Goal: Check status: Check status

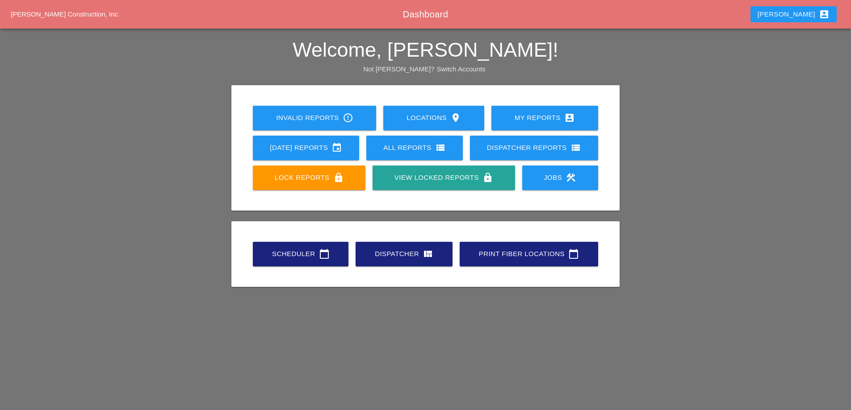
click at [330, 155] on link "[DATE] Reports event" at bounding box center [306, 148] width 106 height 25
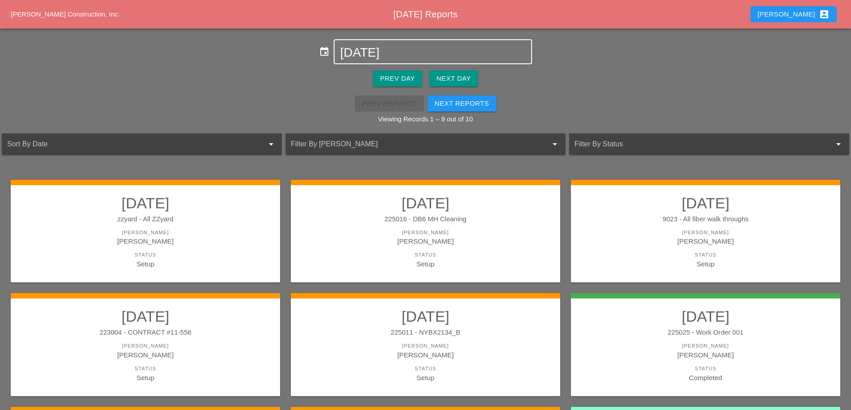
click at [390, 50] on input "[DATE]" at bounding box center [432, 53] width 185 height 14
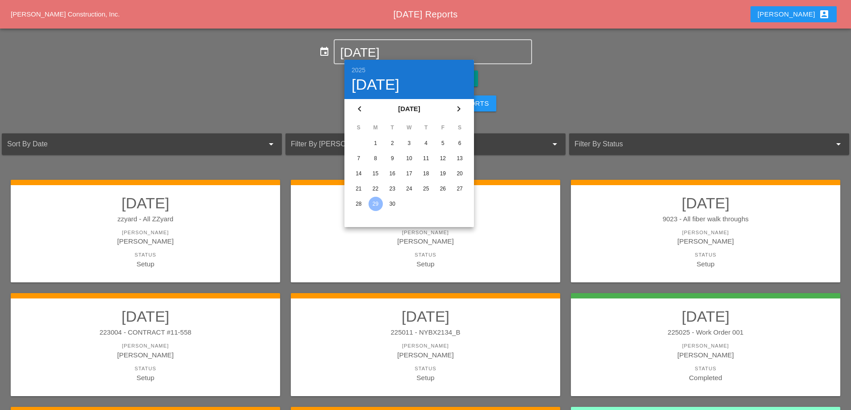
click at [443, 187] on div "26" at bounding box center [442, 189] width 14 height 14
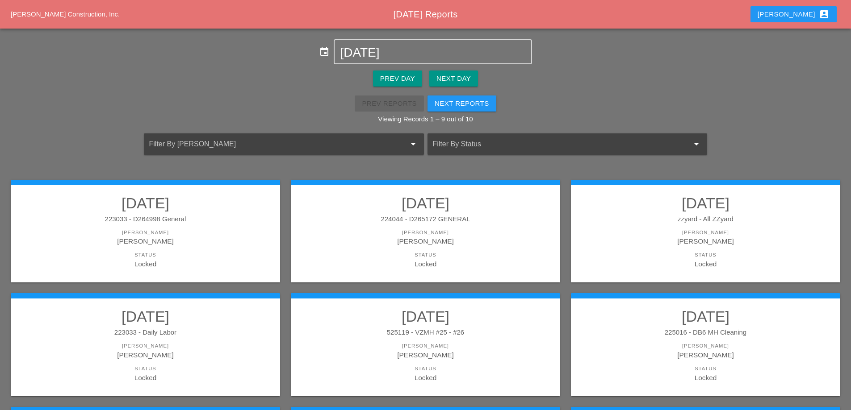
click at [731, 330] on div "225016 - DB6 MH Cleaning" at bounding box center [705, 333] width 251 height 10
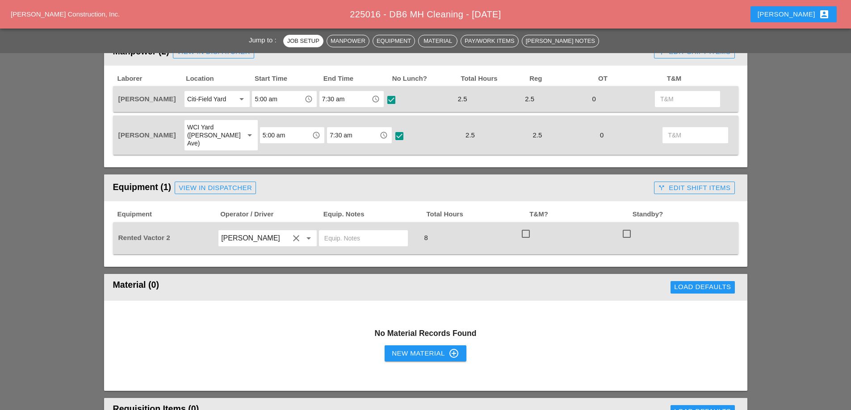
scroll to position [402, 0]
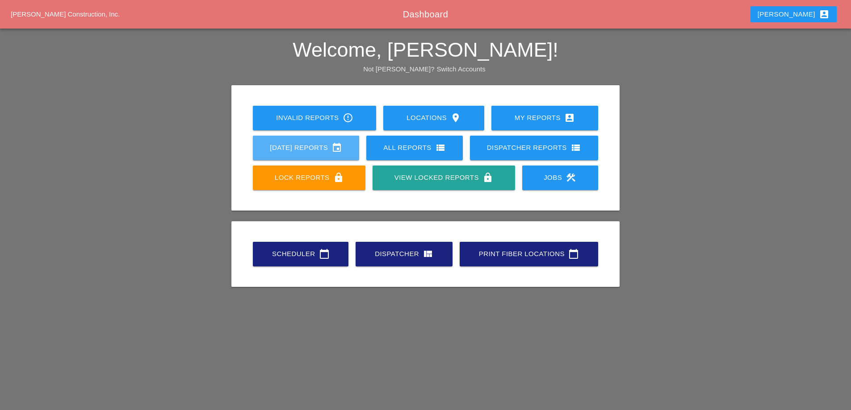
click at [308, 145] on div "[DATE] Reports event" at bounding box center [306, 147] width 78 height 11
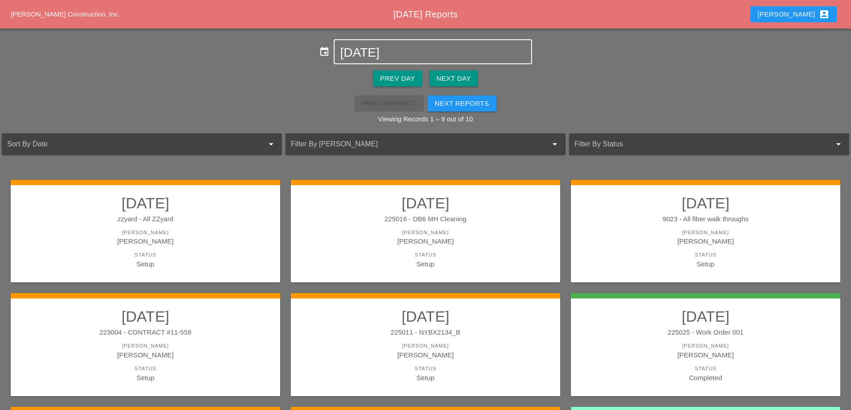
click at [382, 60] on div "[DATE]" at bounding box center [432, 51] width 185 height 23
click at [377, 50] on input "[DATE]" at bounding box center [432, 53] width 185 height 14
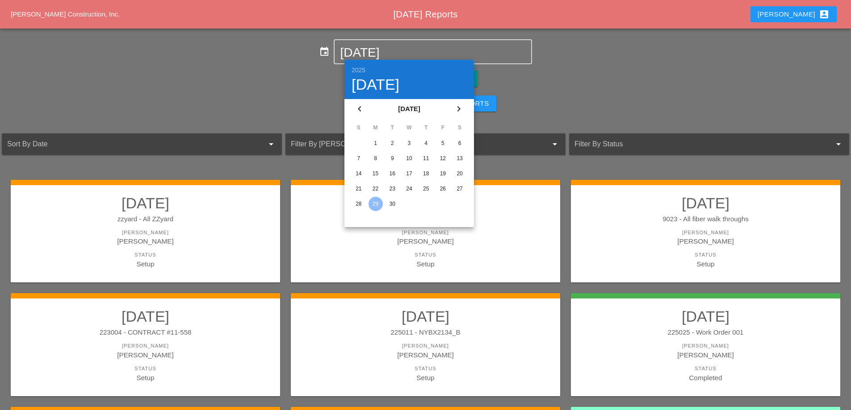
click at [376, 188] on div "22" at bounding box center [375, 189] width 14 height 14
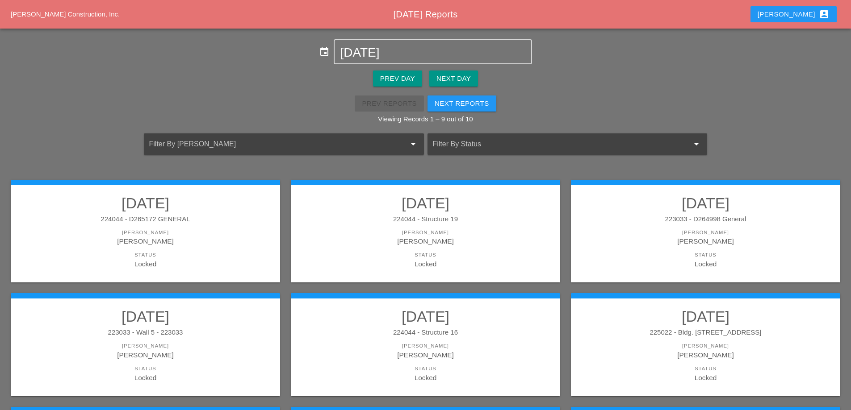
click at [717, 242] on div "[PERSON_NAME]" at bounding box center [705, 241] width 251 height 10
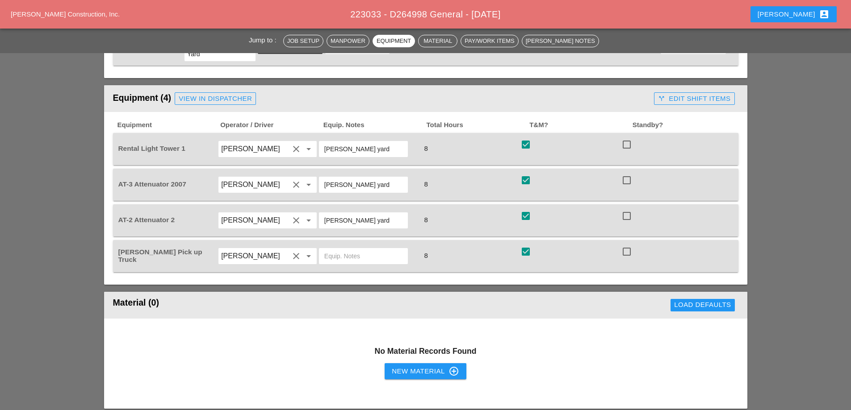
scroll to position [536, 0]
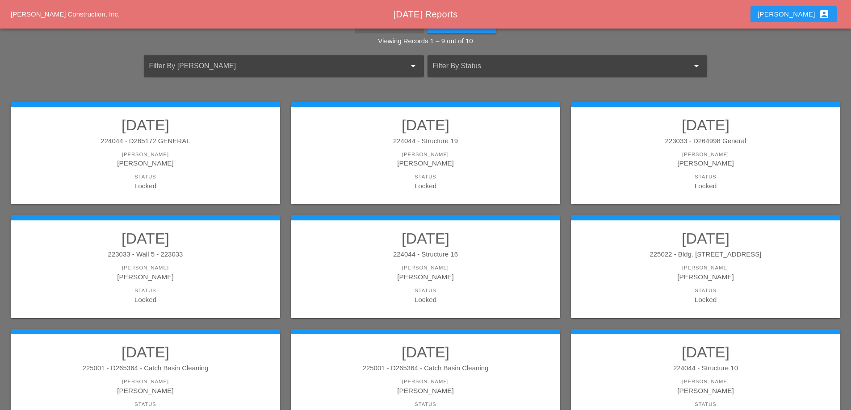
scroll to position [134, 0]
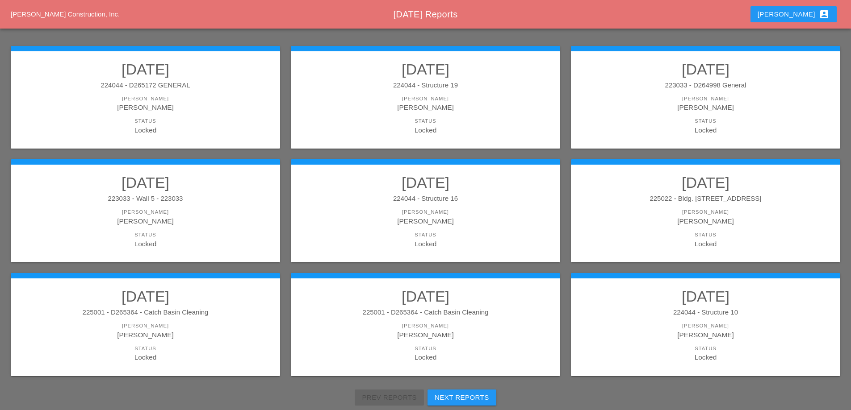
click at [697, 112] on div "[PERSON_NAME]" at bounding box center [705, 107] width 251 height 10
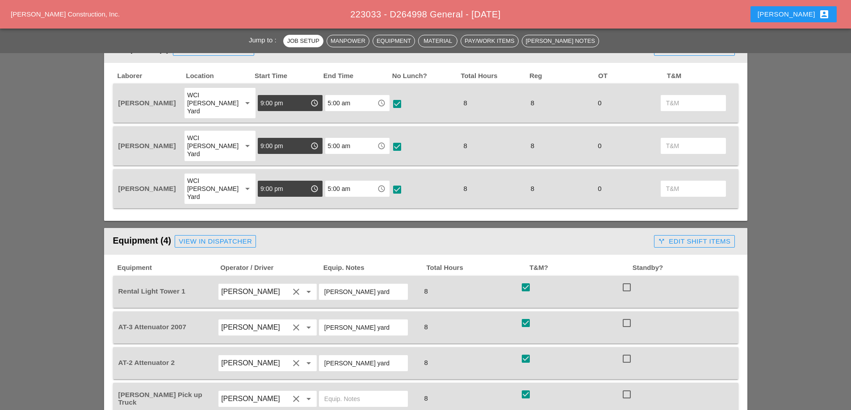
scroll to position [447, 0]
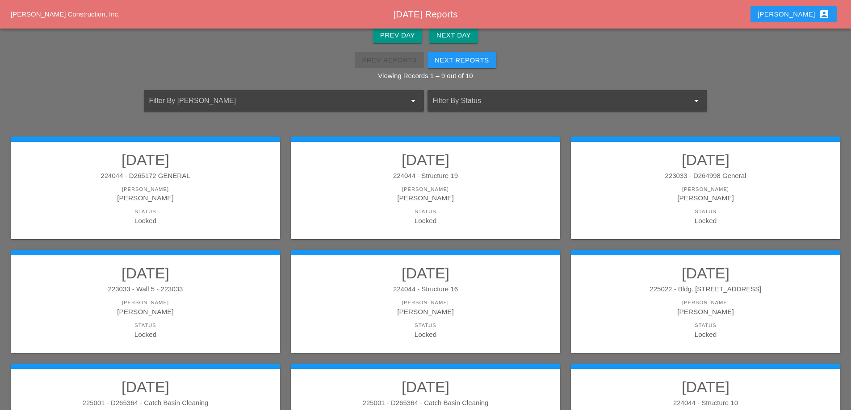
scroll to position [45, 0]
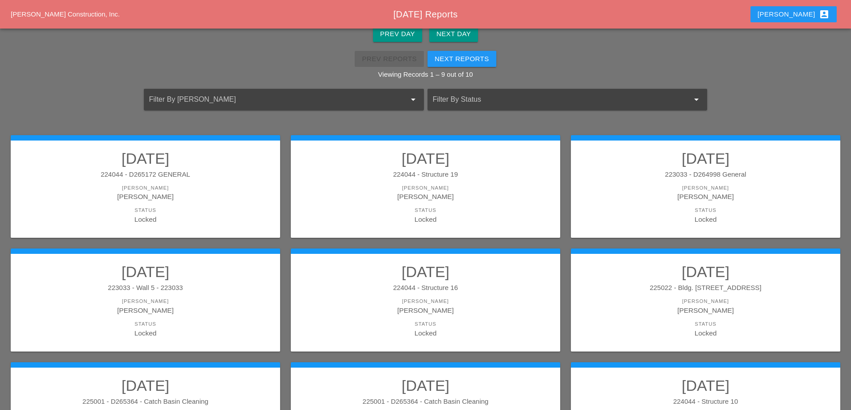
click at [203, 182] on link "[DATE] 224044 - D265172 GENERAL [PERSON_NAME] [PERSON_NAME] Status Locked" at bounding box center [145, 187] width 251 height 75
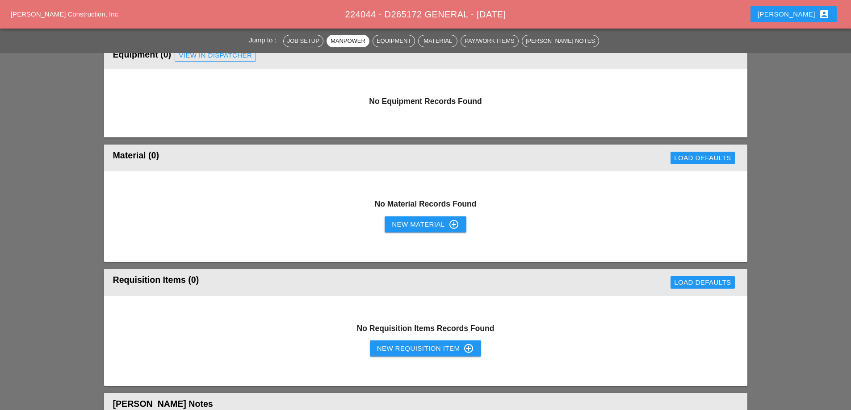
scroll to position [491, 0]
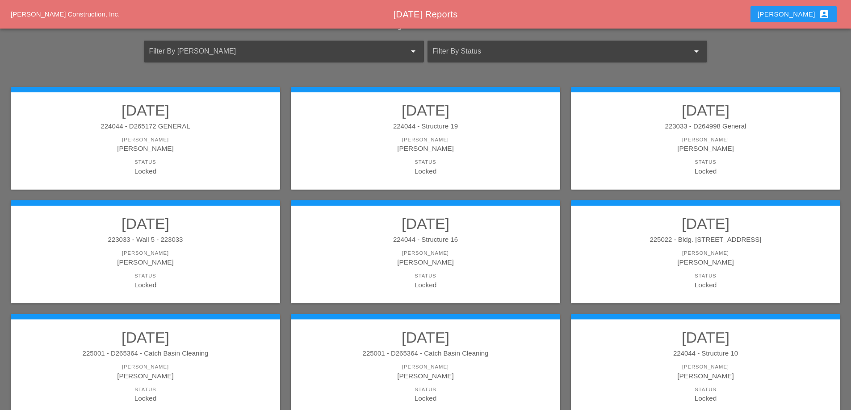
scroll to position [134, 0]
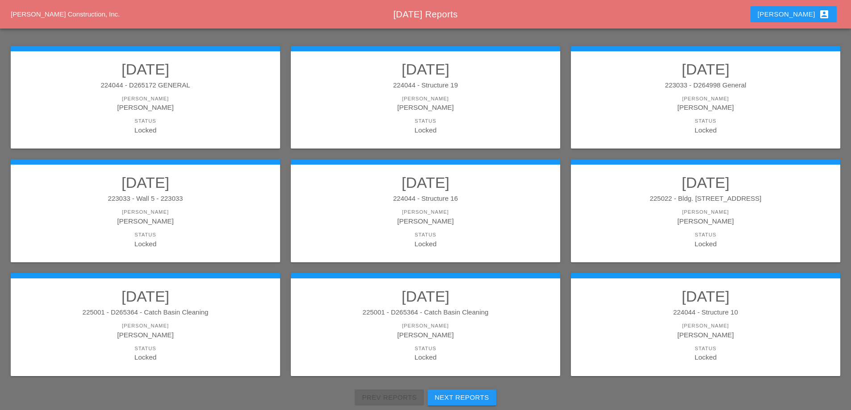
click at [679, 306] on link "[DATE] 224044 - Structure 10 [PERSON_NAME] Status Locked" at bounding box center [705, 325] width 251 height 75
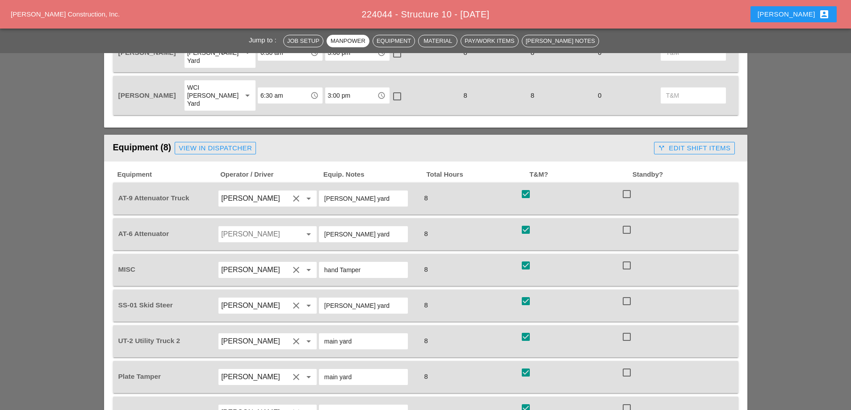
scroll to position [581, 0]
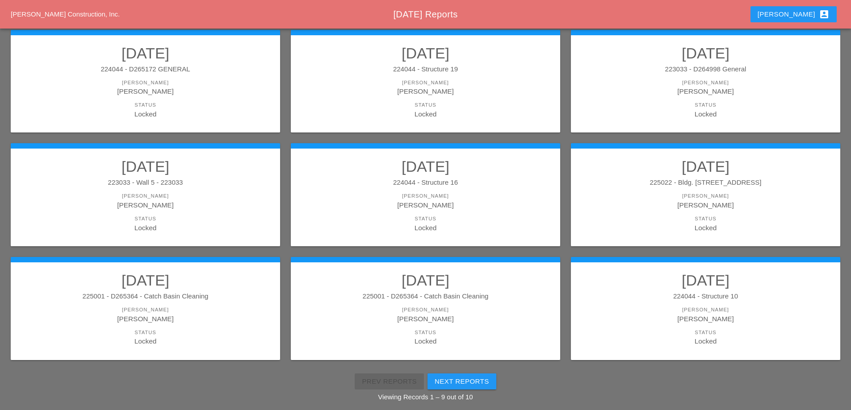
scroll to position [160, 0]
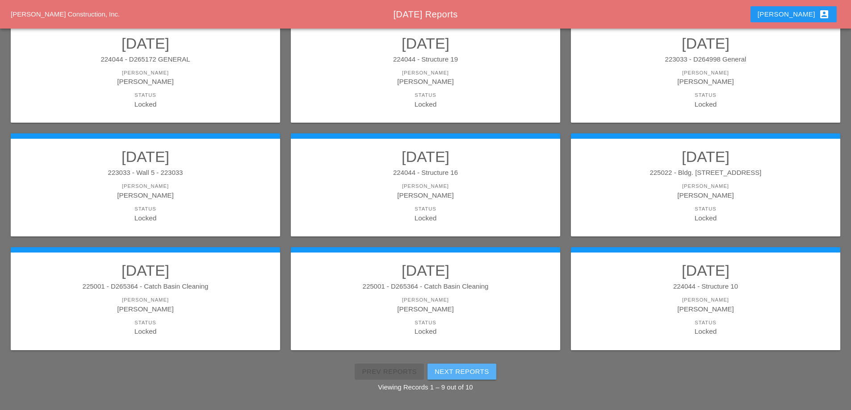
click at [487, 372] on div "Next Reports" at bounding box center [462, 372] width 54 height 10
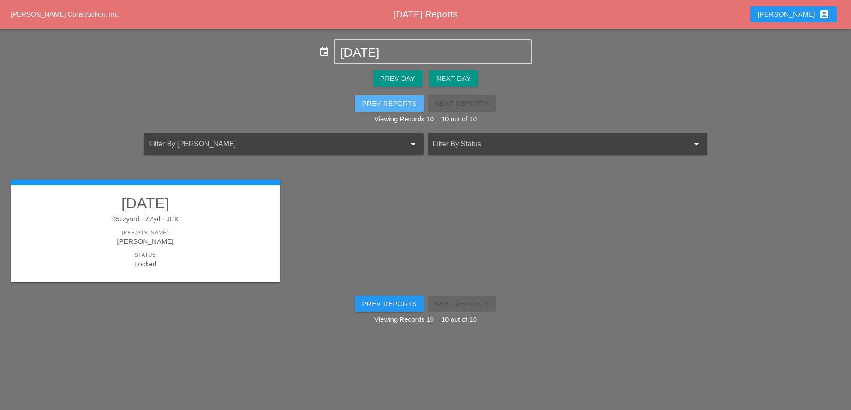
click at [397, 102] on div "Prev Reports" at bounding box center [389, 104] width 55 height 10
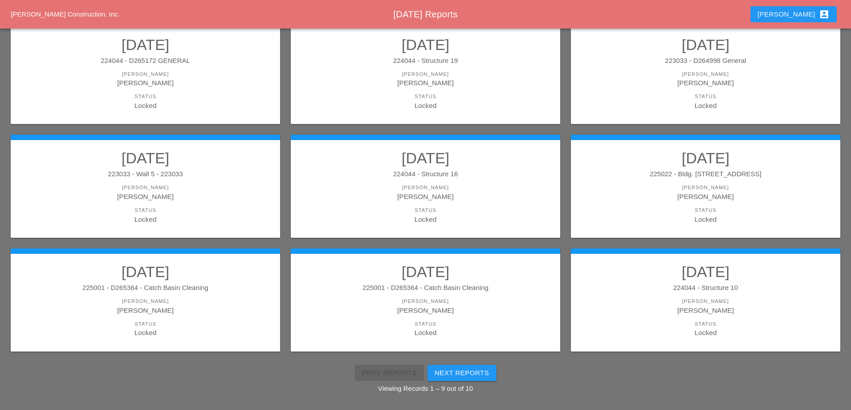
scroll to position [160, 0]
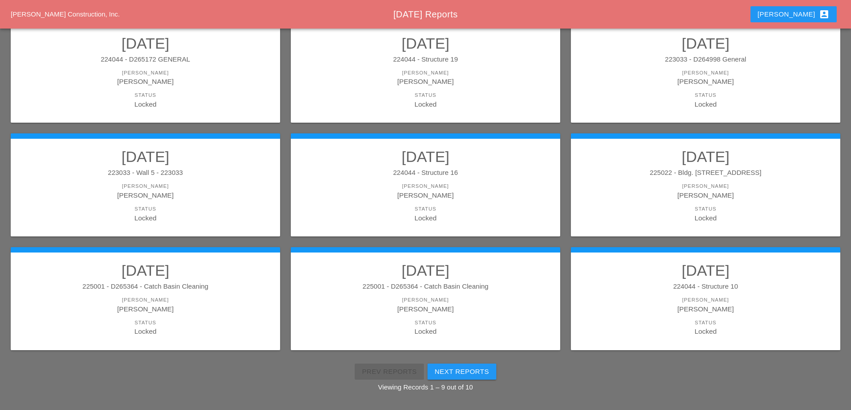
click at [677, 300] on div "[PERSON_NAME]" at bounding box center [705, 301] width 251 height 8
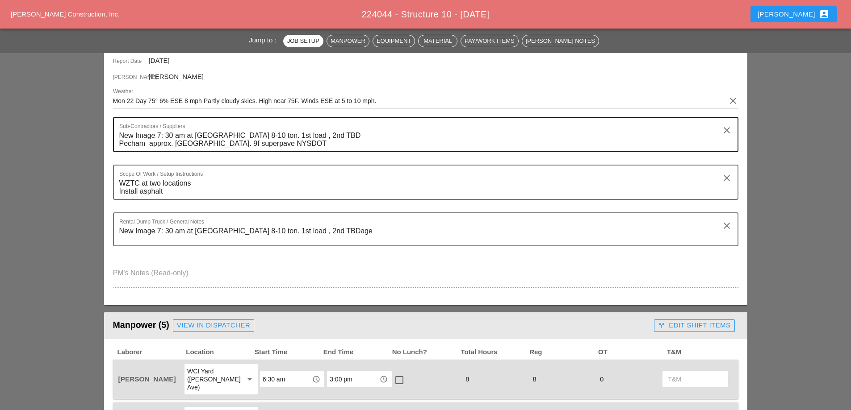
scroll to position [268, 0]
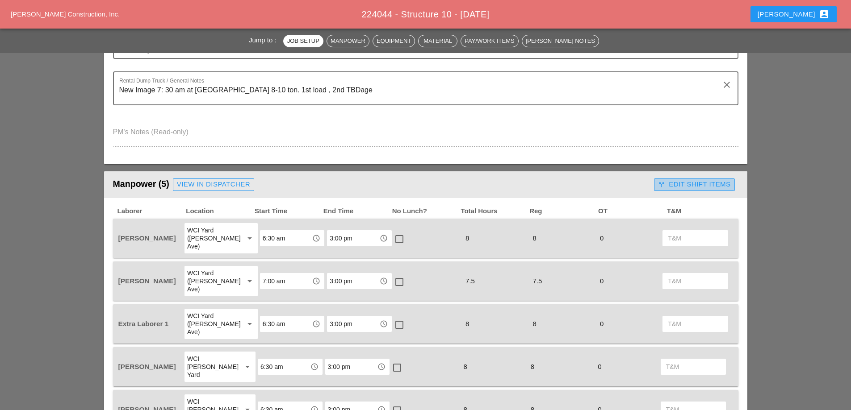
click at [688, 183] on div "call_split Edit Shift Items" at bounding box center [694, 185] width 72 height 10
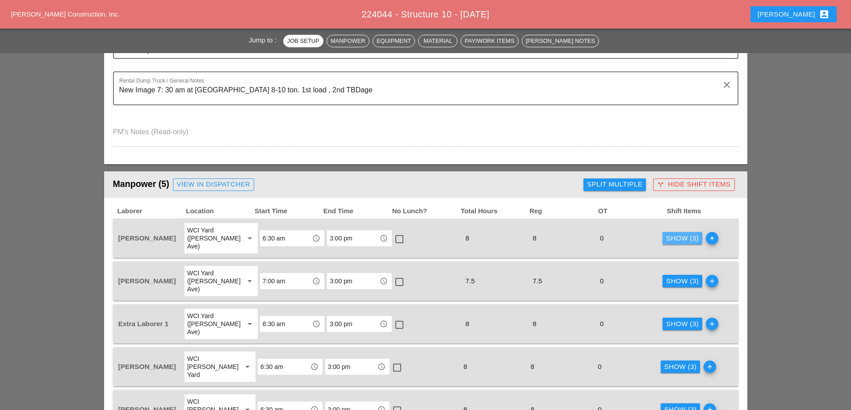
click at [679, 234] on div "Show (3)" at bounding box center [682, 239] width 33 height 10
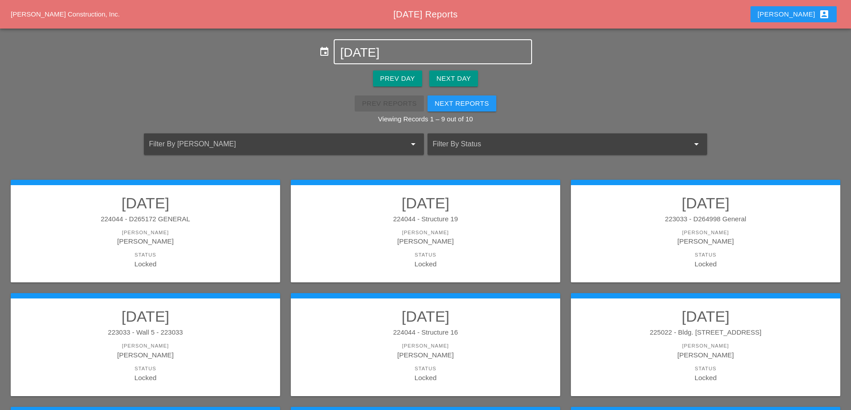
click at [397, 54] on input "[DATE]" at bounding box center [432, 53] width 185 height 14
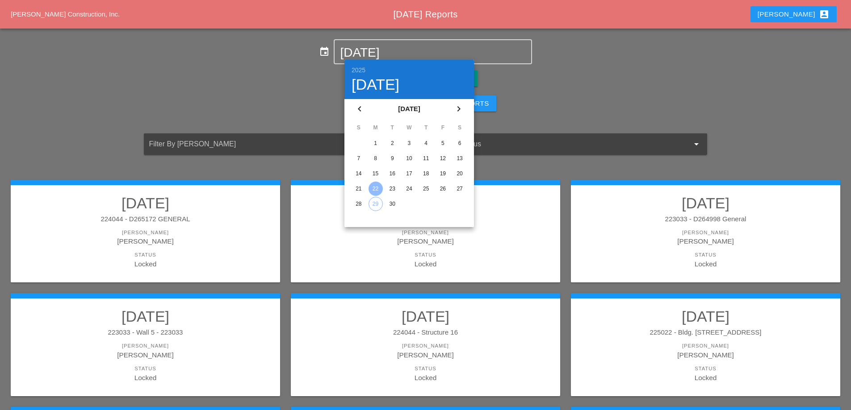
click at [395, 188] on div "23" at bounding box center [392, 189] width 14 height 14
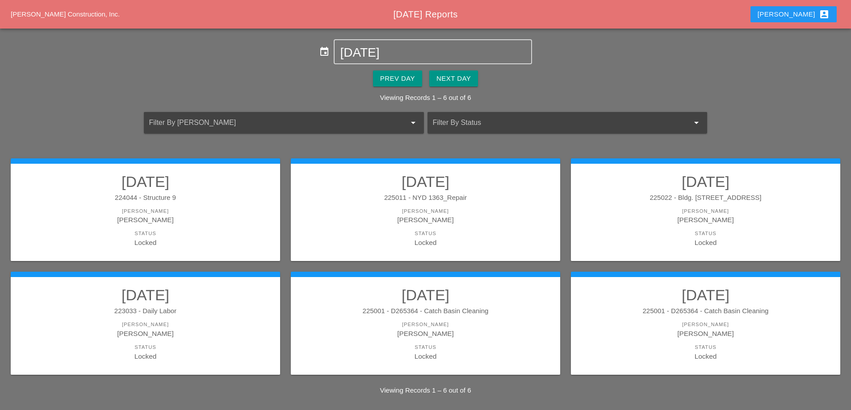
click at [494, 205] on link "[DATE] 225011 - NYD 1363_Repair [PERSON_NAME] [PERSON_NAME] Status Locked" at bounding box center [425, 210] width 251 height 75
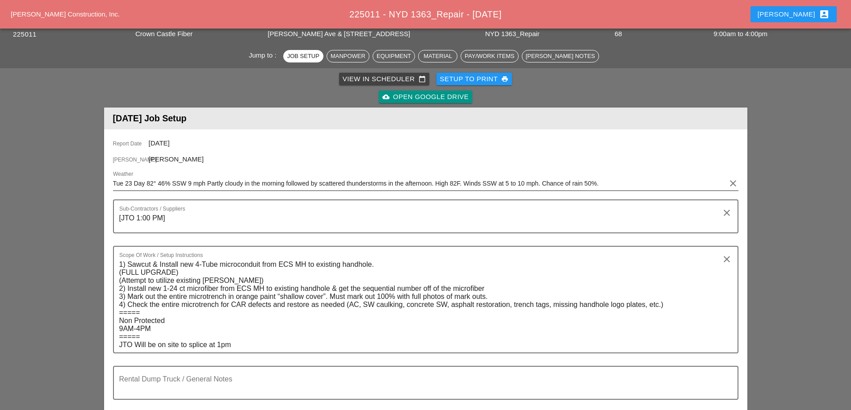
scroll to position [45, 0]
click at [494, 82] on div "Setup to Print print" at bounding box center [474, 79] width 69 height 10
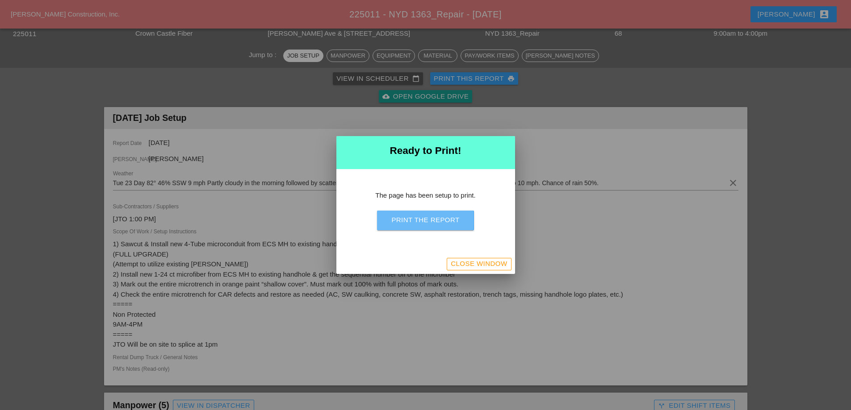
drag, startPoint x: 440, startPoint y: 219, endPoint x: 653, endPoint y: 354, distance: 251.9
click at [440, 220] on div "Print the Report" at bounding box center [425, 220] width 68 height 10
click at [503, 266] on div "Close Window" at bounding box center [479, 264] width 56 height 10
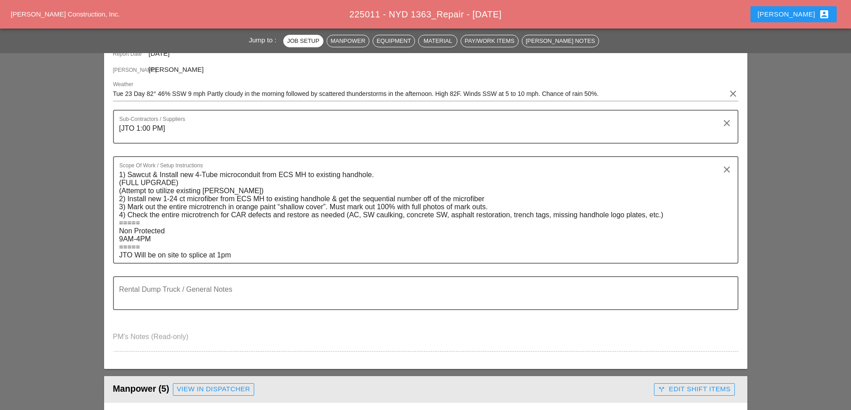
scroll to position [0, 0]
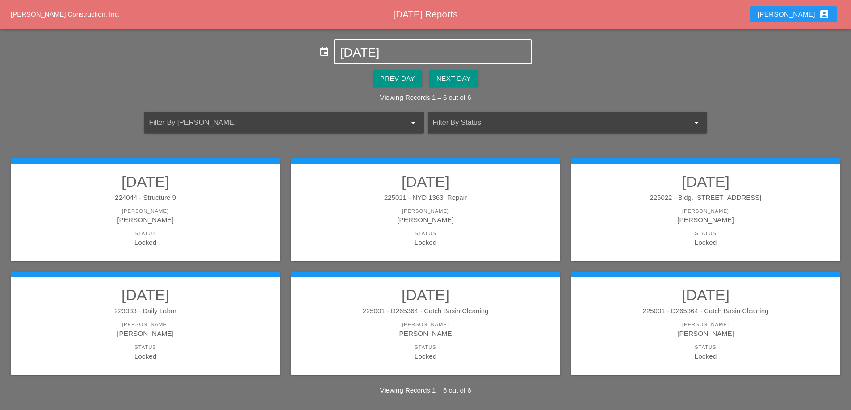
click at [374, 56] on input "[DATE]" at bounding box center [432, 53] width 185 height 14
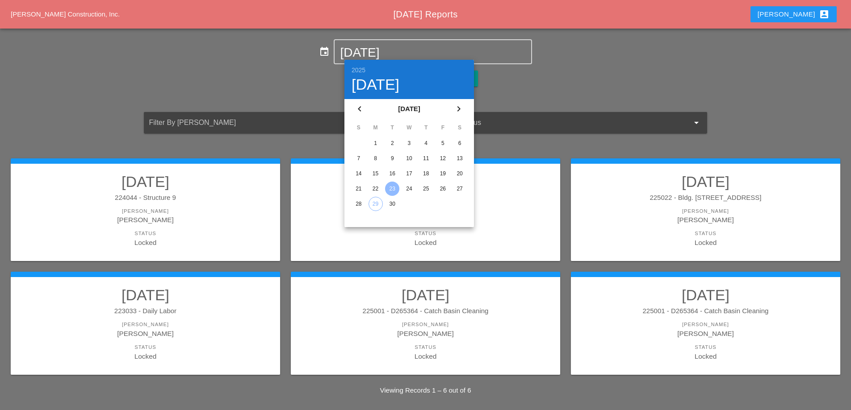
click at [376, 190] on div "22" at bounding box center [375, 189] width 14 height 14
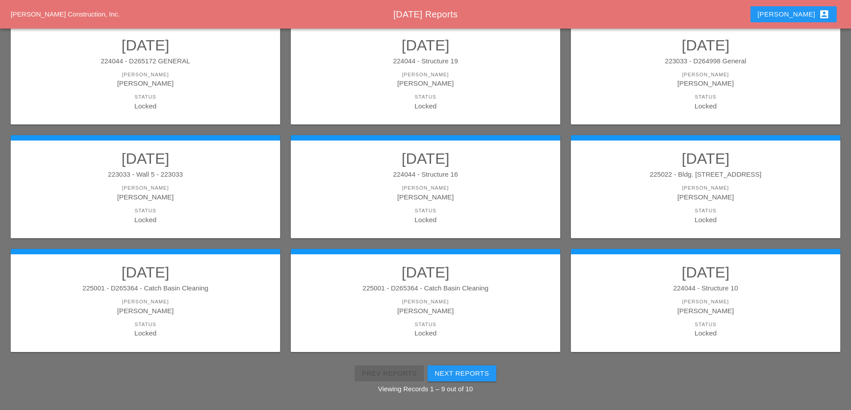
scroll to position [160, 0]
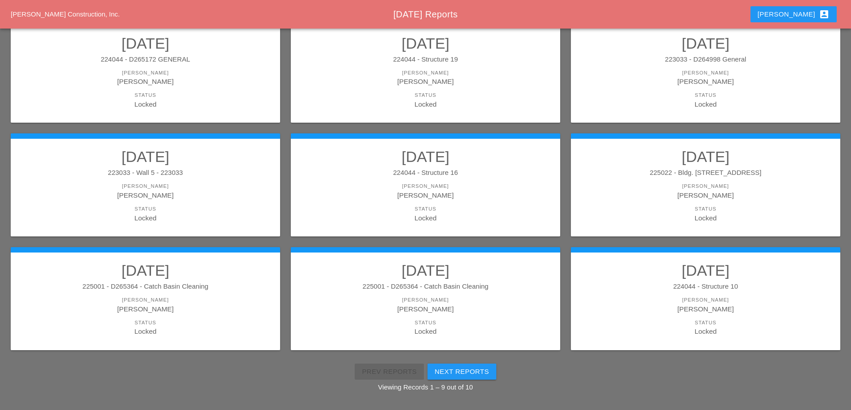
click at [699, 276] on h2 "[DATE]" at bounding box center [705, 271] width 251 height 18
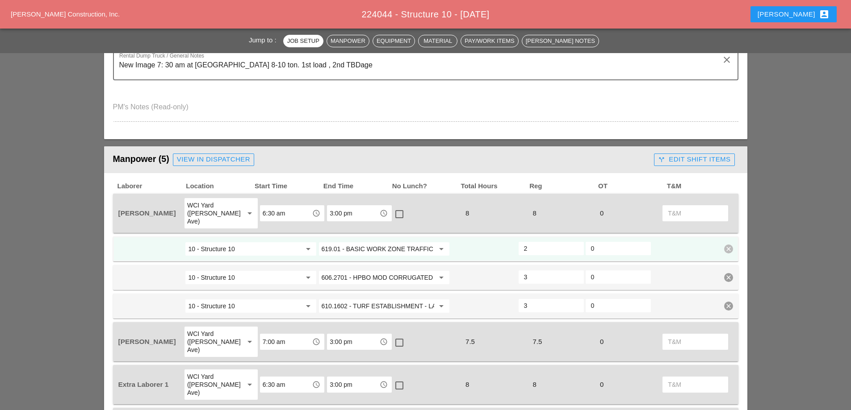
scroll to position [313, 0]
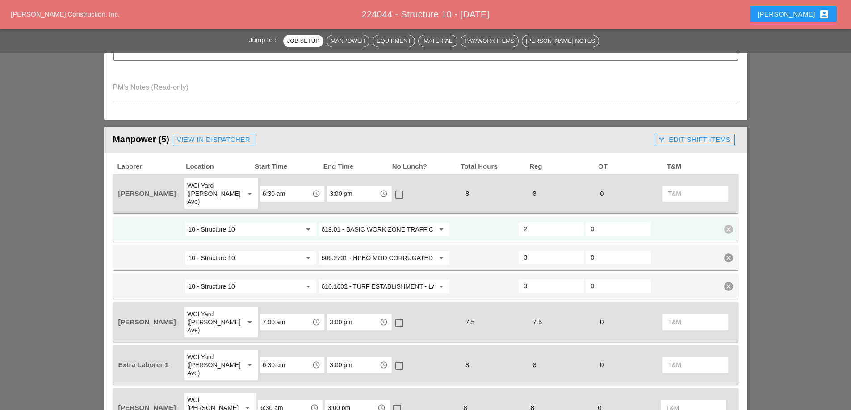
click at [692, 140] on div "call_split Edit Shift Items" at bounding box center [694, 140] width 72 height 10
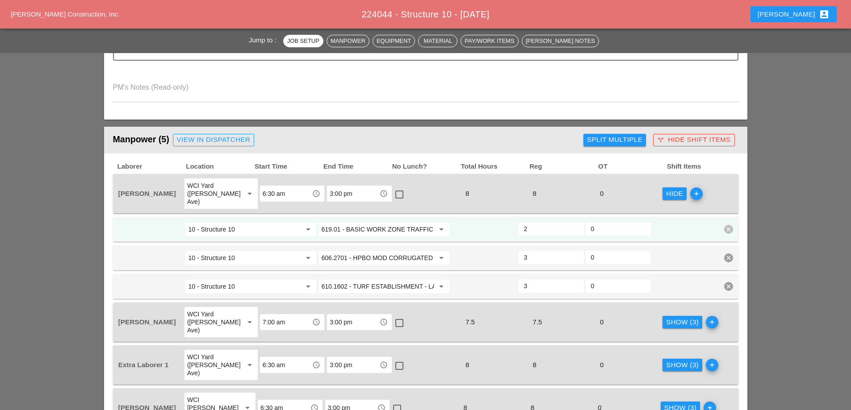
click at [692, 139] on div "call_split Hide Shift Items" at bounding box center [693, 140] width 73 height 10
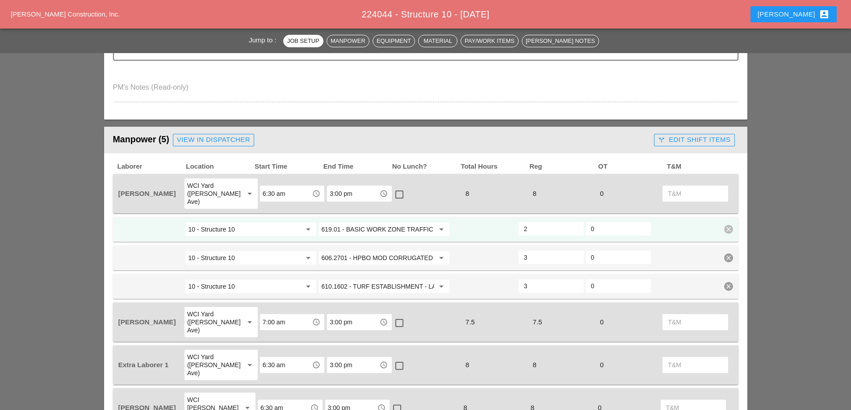
click at [690, 143] on div "call_split Edit Shift Items" at bounding box center [694, 140] width 72 height 10
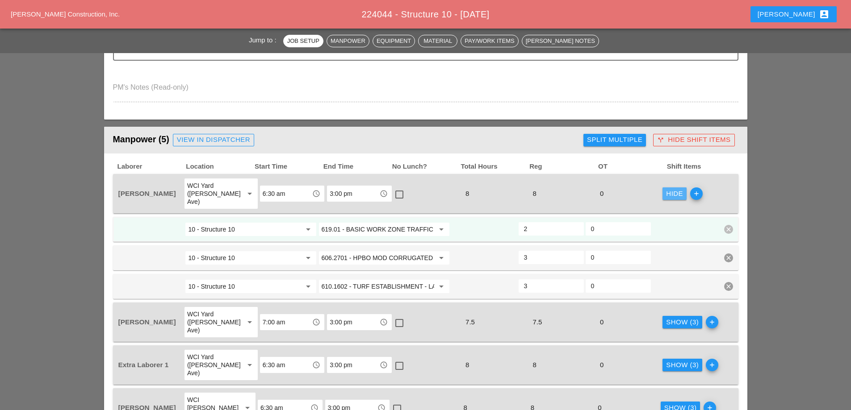
click at [667, 194] on div "Hide" at bounding box center [674, 194] width 17 height 10
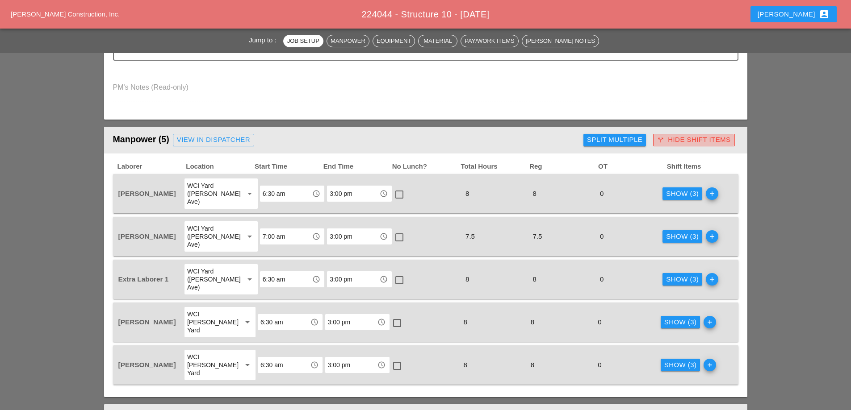
click at [693, 138] on div "call_split Hide Shift Items" at bounding box center [693, 140] width 73 height 10
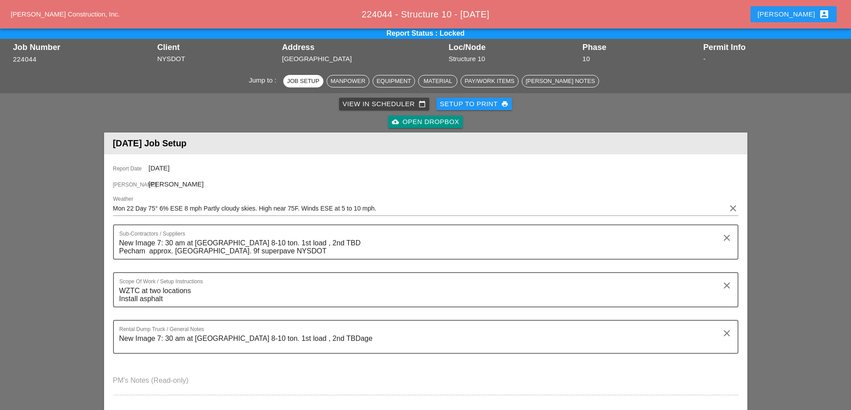
scroll to position [0, 0]
